Goal: Information Seeking & Learning: Learn about a topic

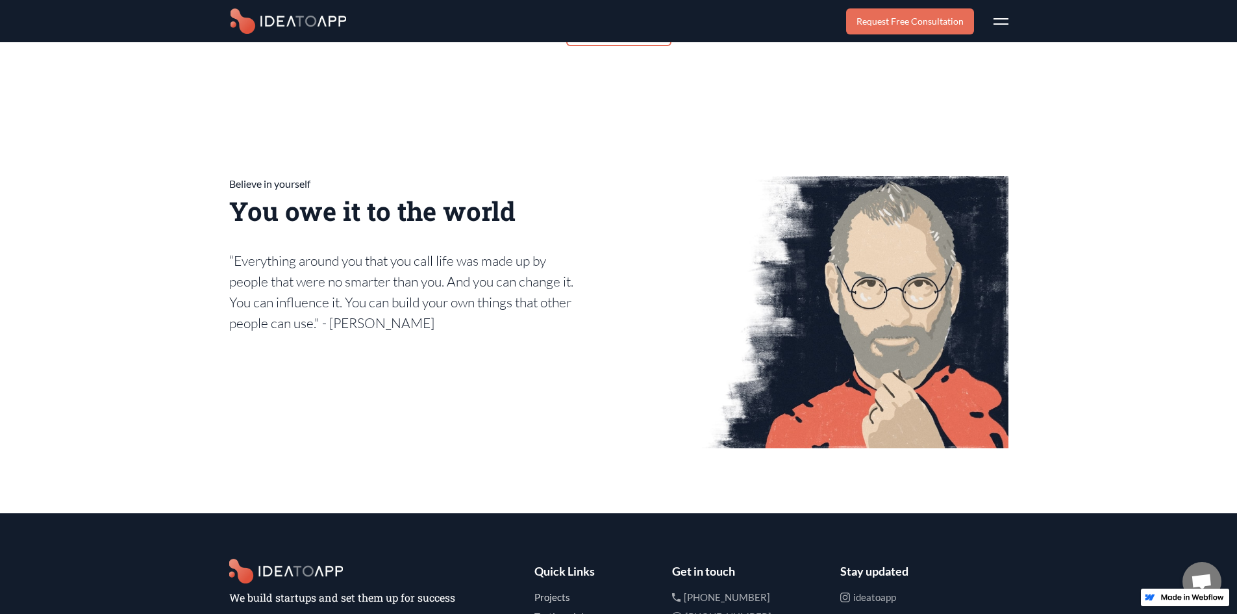
scroll to position [7422, 0]
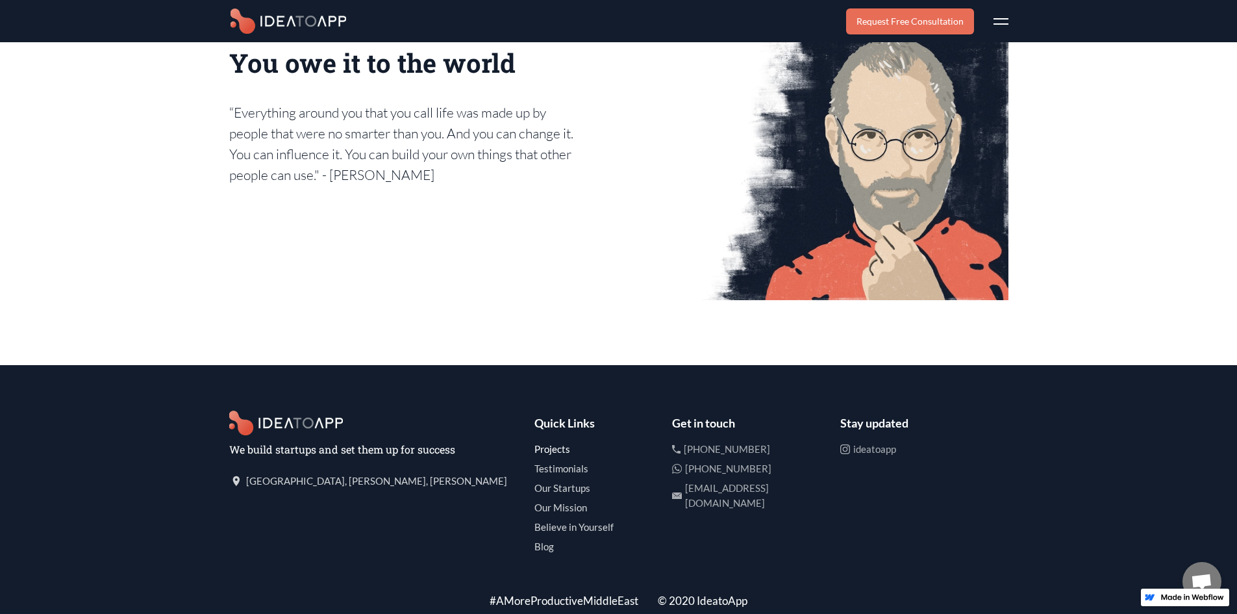
click at [555, 442] on h1 "Projects" at bounding box center [597, 449] width 125 height 15
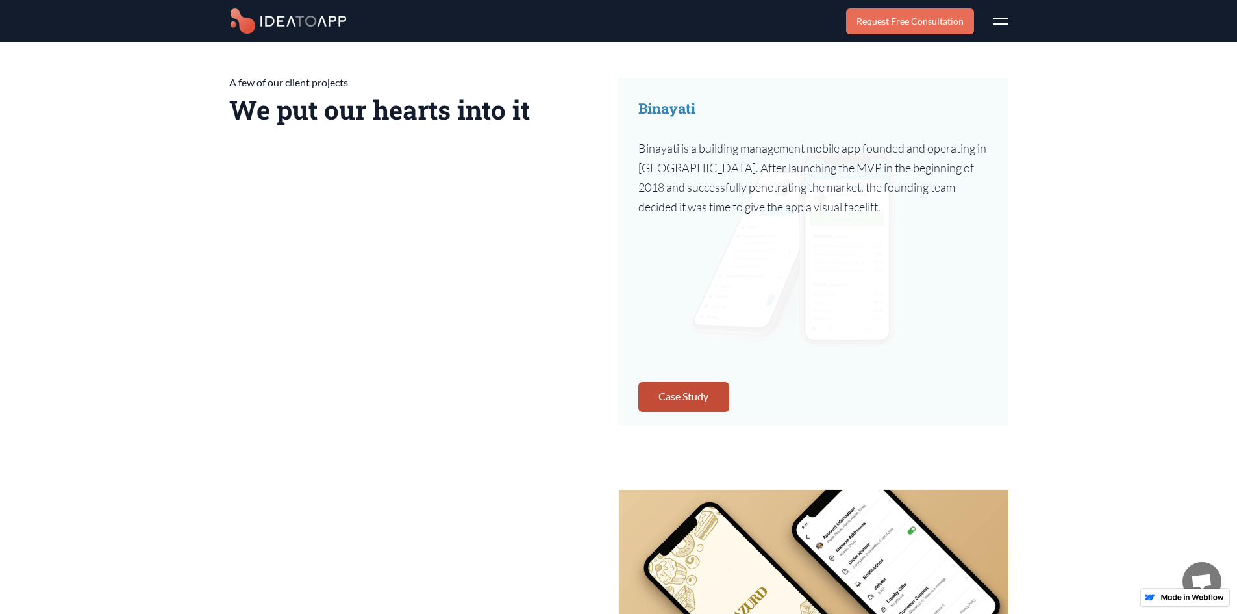
click at [683, 386] on link "Case Study" at bounding box center [683, 397] width 91 height 30
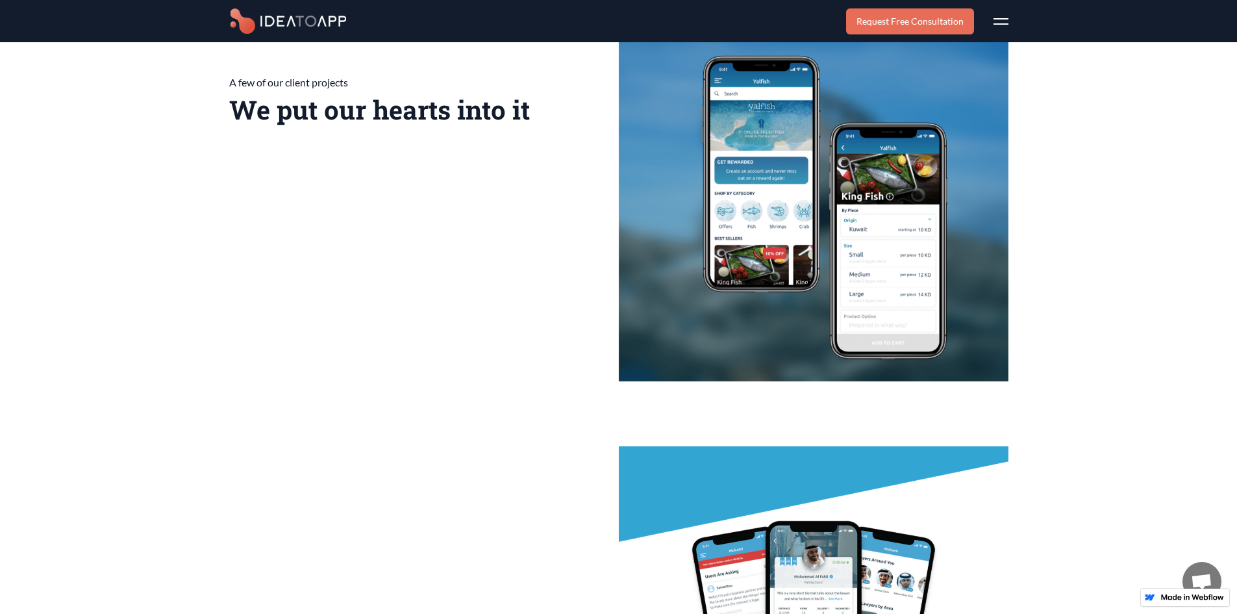
scroll to position [0, 0]
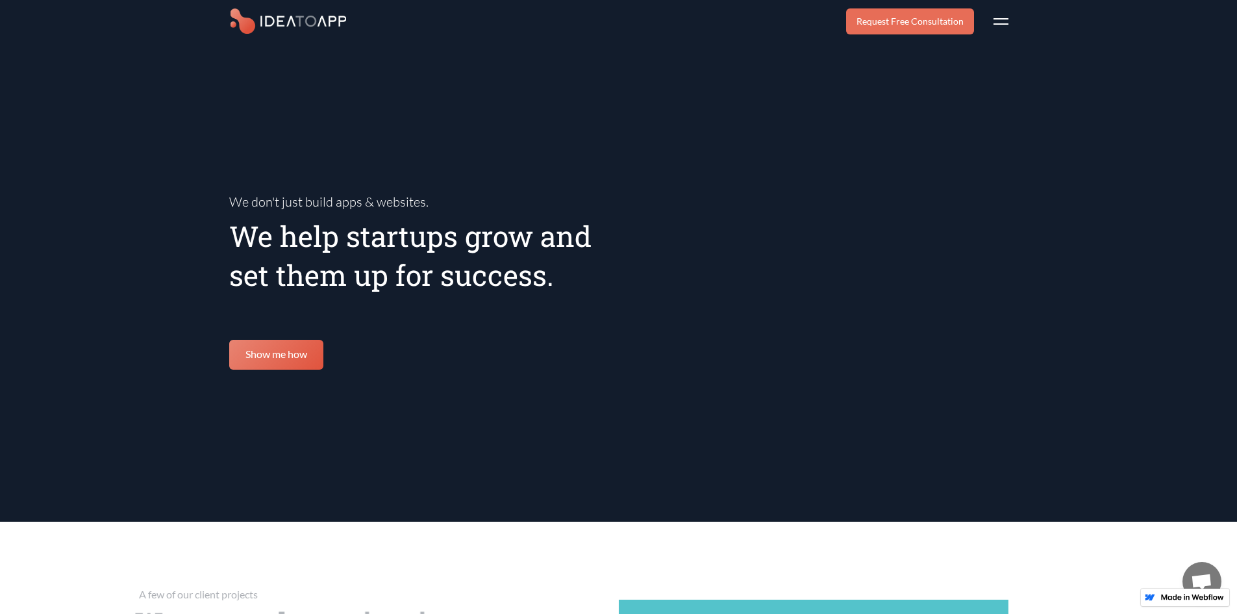
click at [1018, 25] on div "Request Free Consultation Home Projects Testimonials Our Startups Our Mission B…" at bounding box center [618, 21] width 1237 height 42
click at [992, 17] on div "Request Free Consultation Home Projects Testimonials Our Startups Our Mission B…" at bounding box center [927, 21] width 162 height 42
click at [1001, 18] on div at bounding box center [1001, 18] width 15 height 1
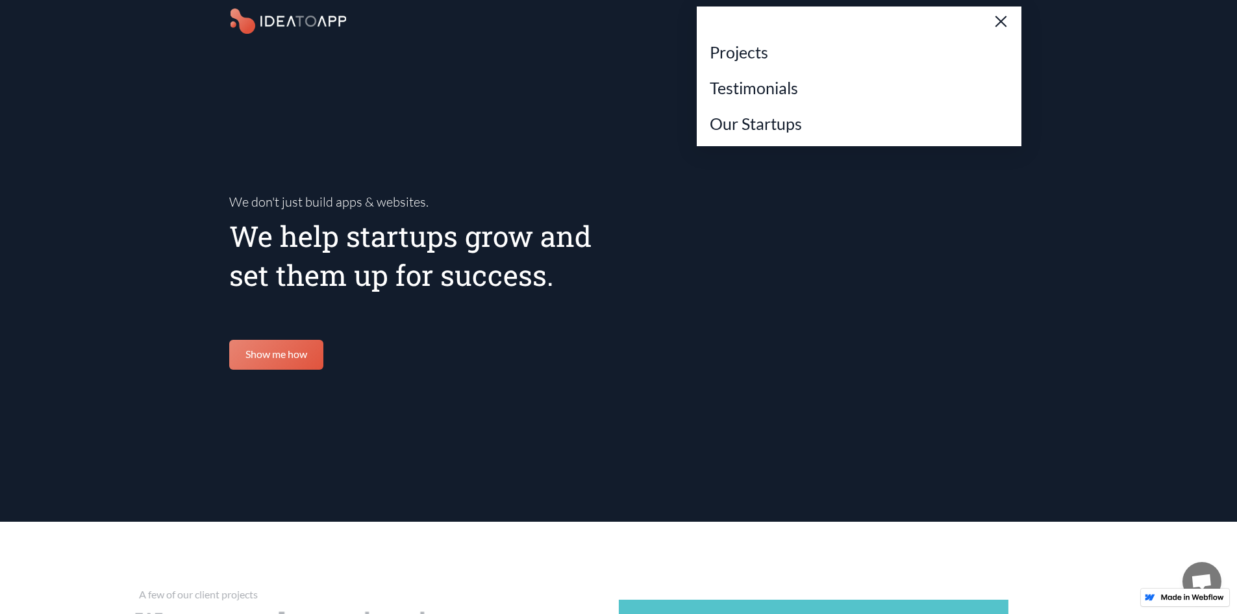
click at [1001, 18] on div "Home Projects Testimonials Our Startups Our Mission Believe in Yourself Blog Re…" at bounding box center [859, 168] width 325 height 325
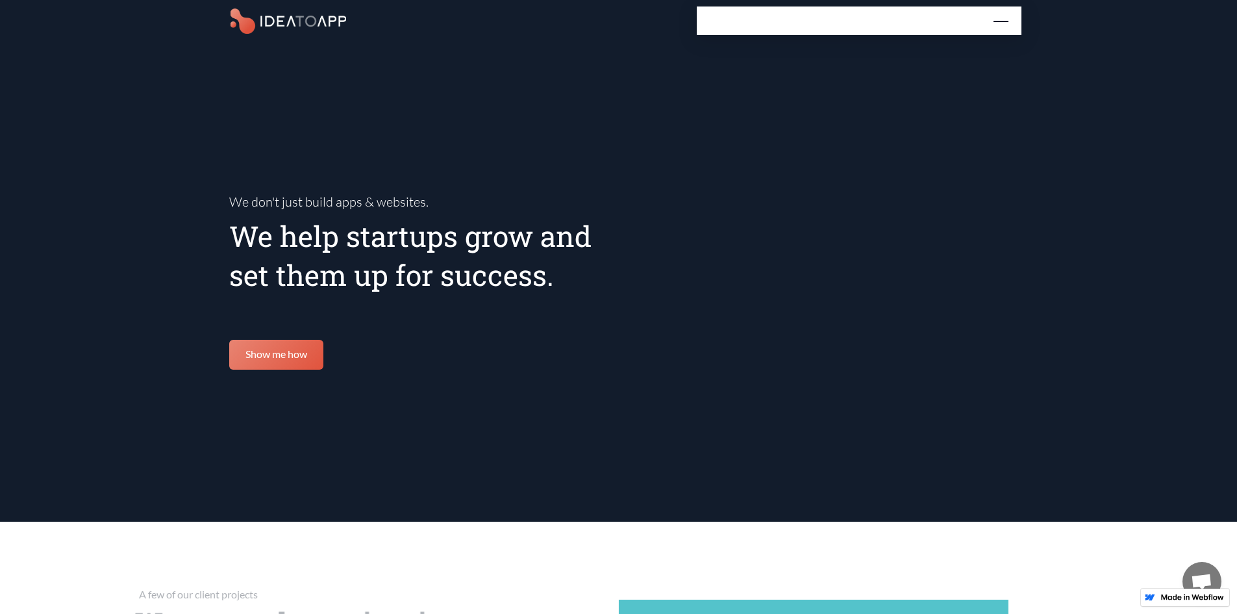
click at [1001, 18] on div "Home Projects Testimonials Our Startups Our Mission Believe in Yourself Blog Re…" at bounding box center [859, 168] width 325 height 325
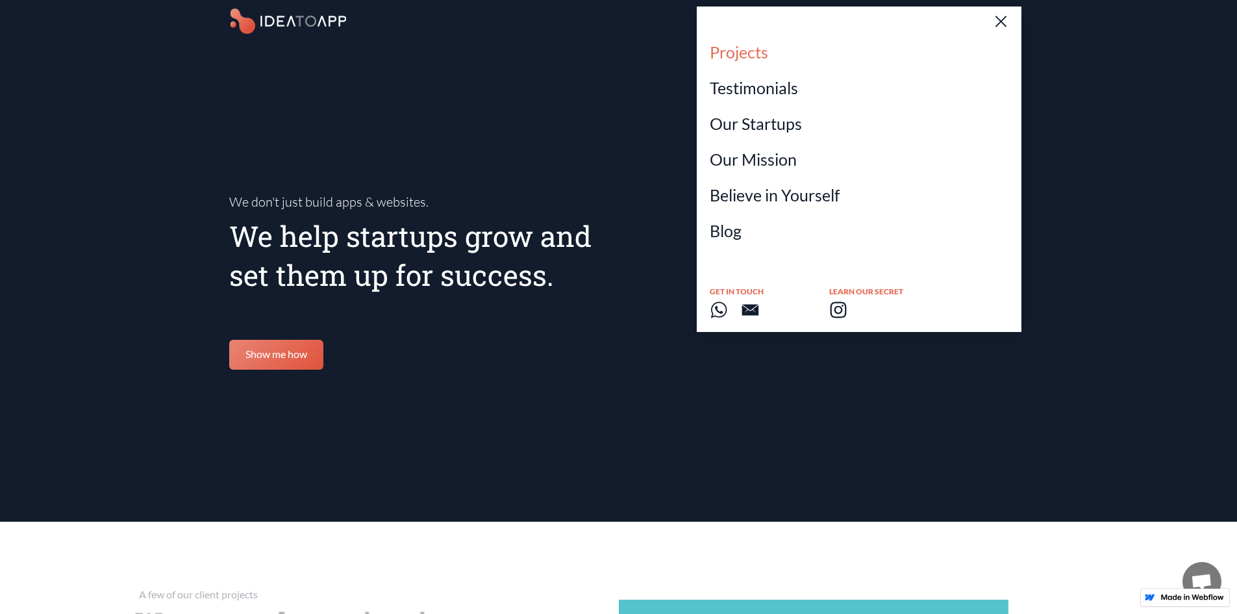
click at [737, 49] on h1 "Projects" at bounding box center [739, 52] width 58 height 26
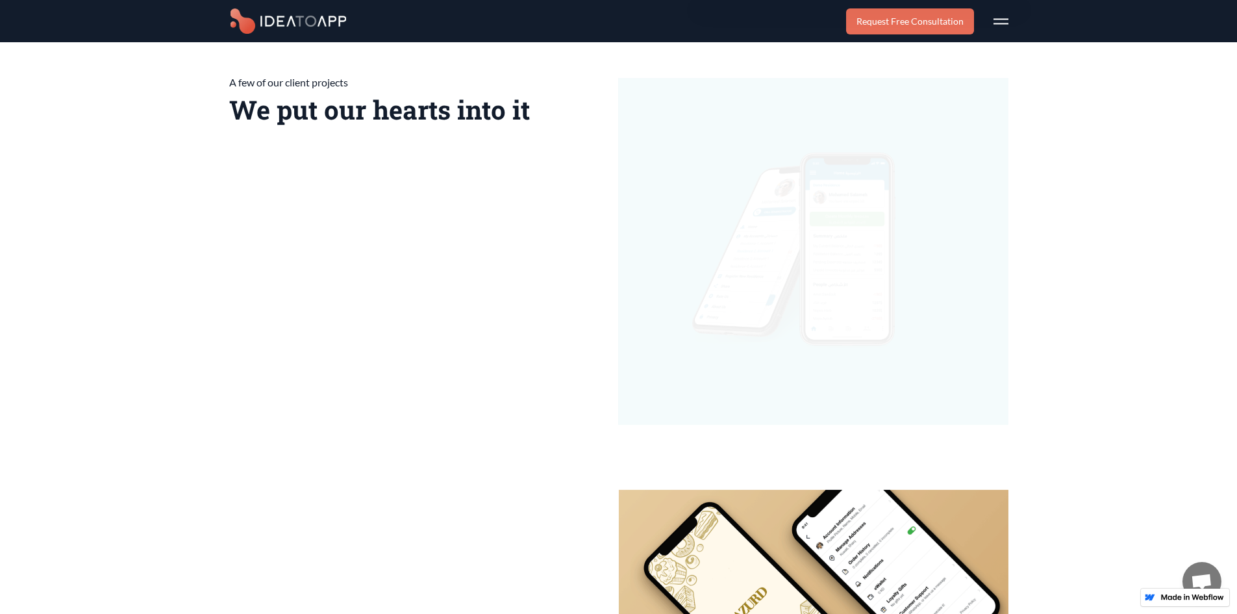
scroll to position [262, 0]
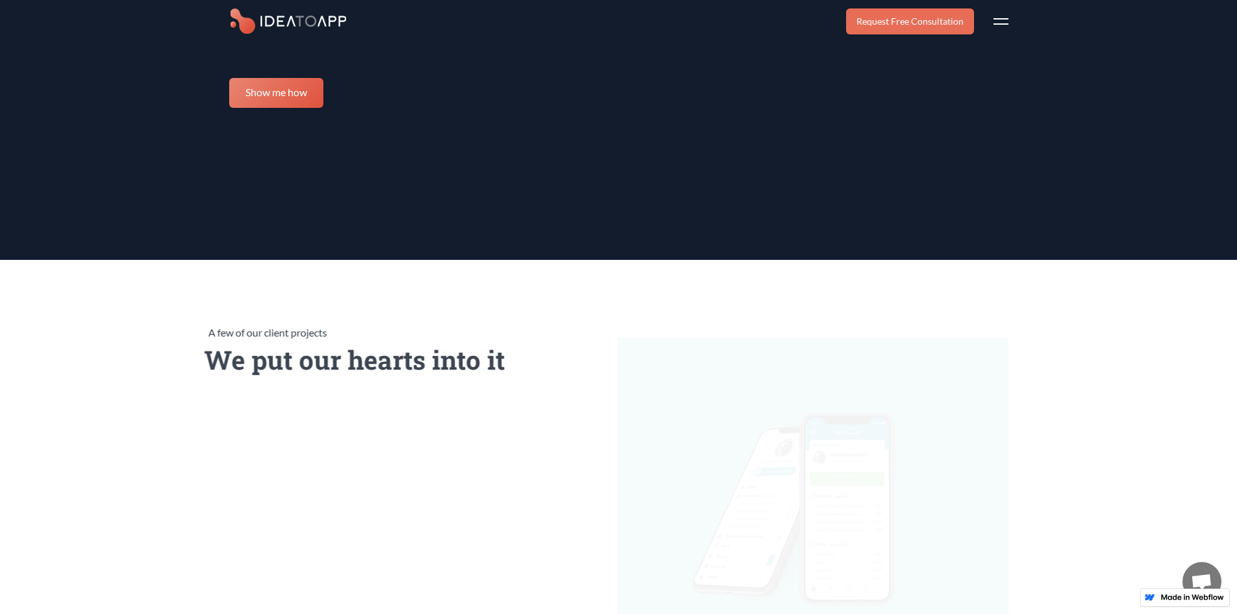
click at [1019, 13] on div "Request Free Consultation Home Projects Testimonials Our Startups Our Mission B…" at bounding box center [618, 21] width 1237 height 42
click at [995, 21] on div "Home Projects Testimonials Our Startups Our Mission Believe in Yourself Blog Re…" at bounding box center [1001, 21] width 15 height 42
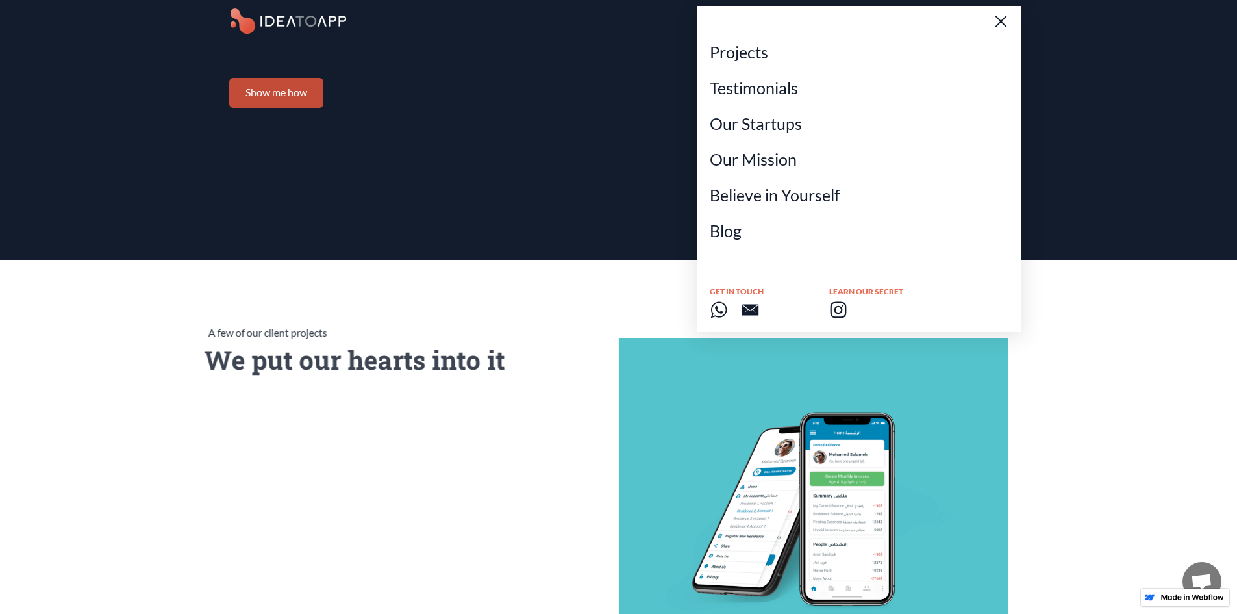
click at [299, 90] on link "Show me how" at bounding box center [276, 93] width 94 height 30
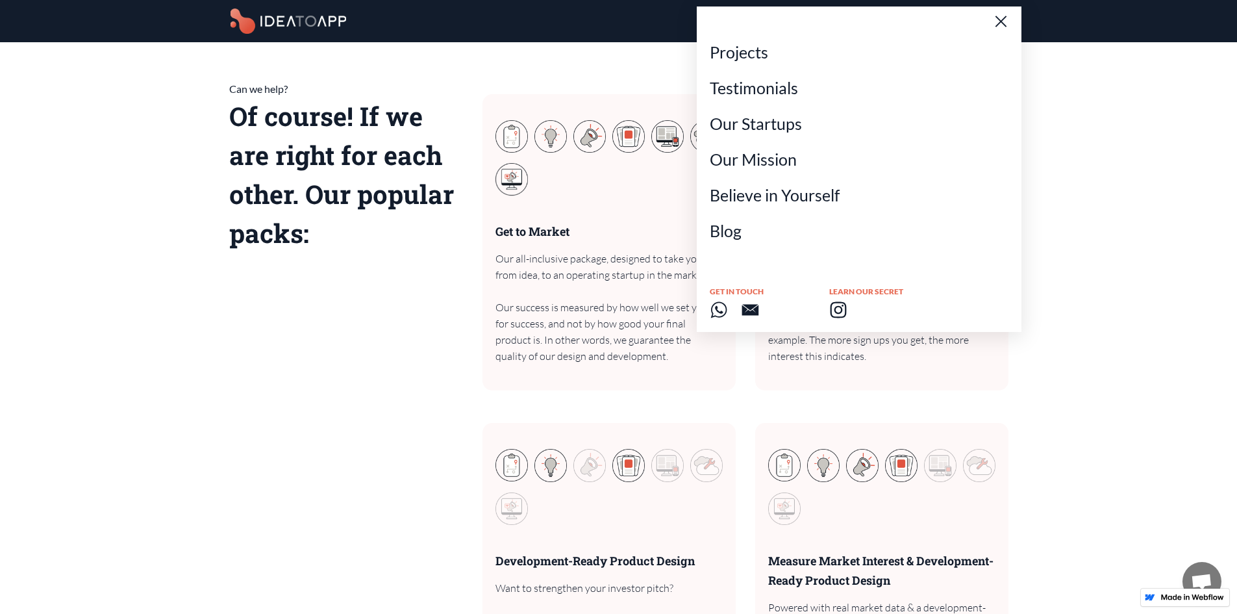
click at [551, 268] on h1 "Our all-inclusive package, designed to take you from idea, to an operating star…" at bounding box center [609, 308] width 227 height 114
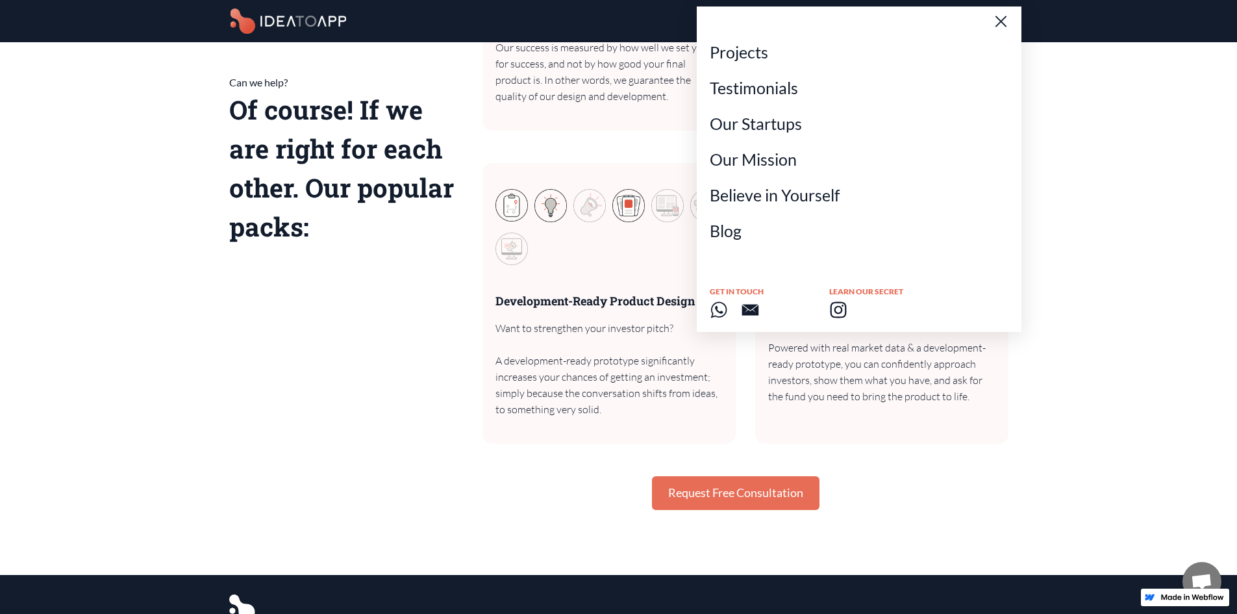
click at [1120, 249] on div "Can we help? Of course! If we are right for each other. Our popular packs: Stra…" at bounding box center [618, 165] width 1237 height 818
click at [1004, 21] on div "Home Projects Testimonials Our Startups Our Mission Believe in Yourself Blog Re…" at bounding box center [859, 168] width 325 height 325
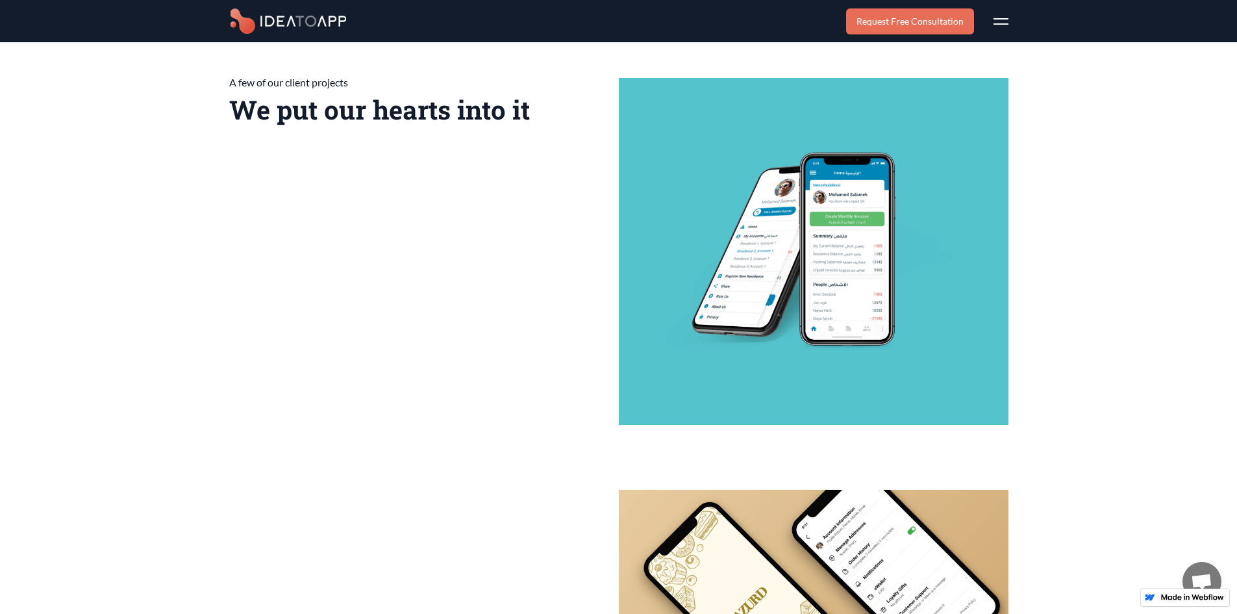
scroll to position [7422, 0]
